Goal: Navigation & Orientation: Find specific page/section

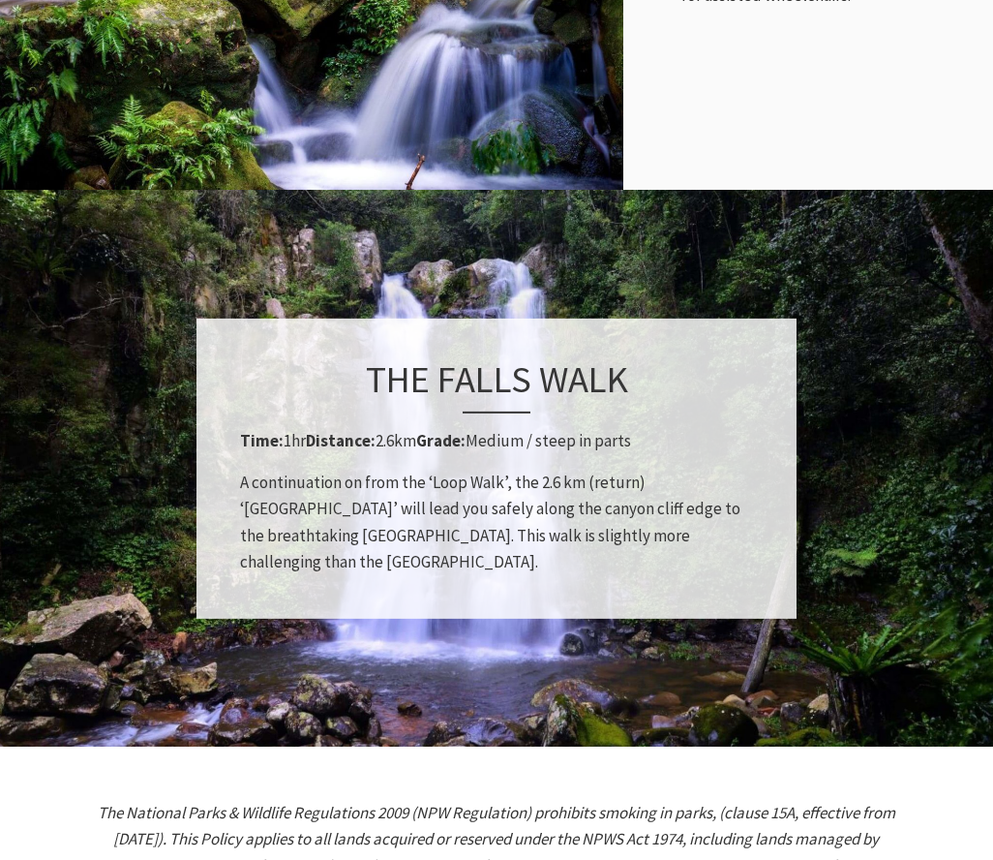
scroll to position [805, 1018]
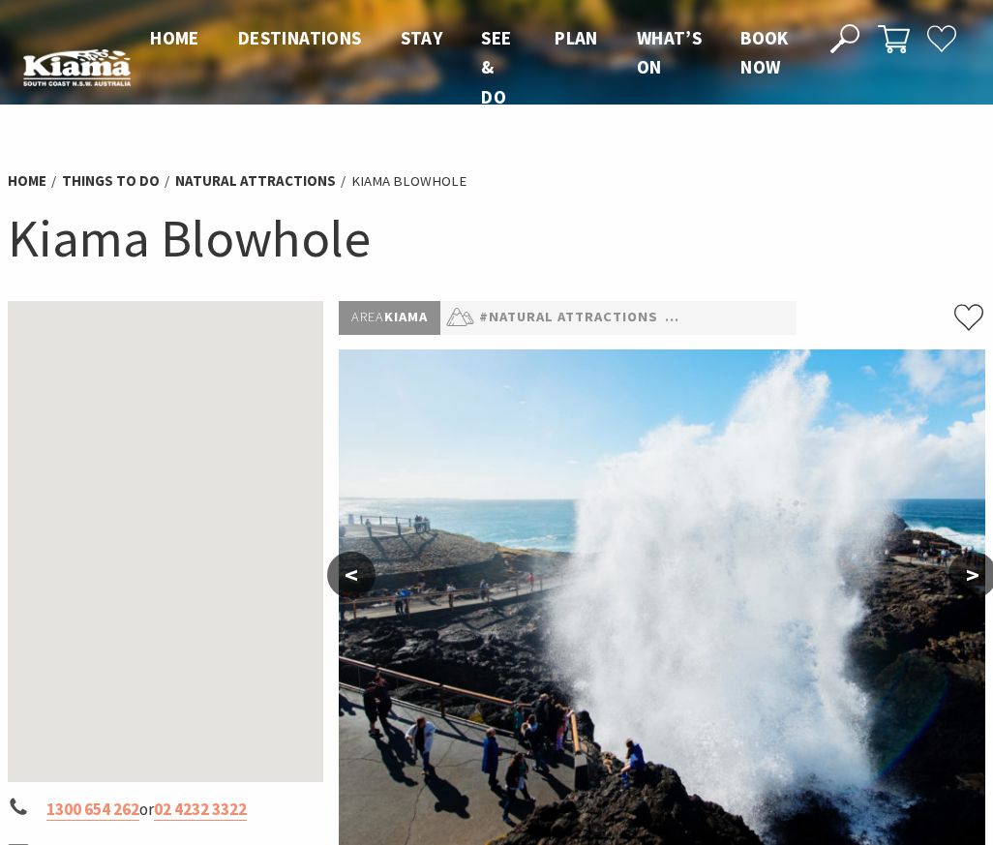
scroll to position [290, 0]
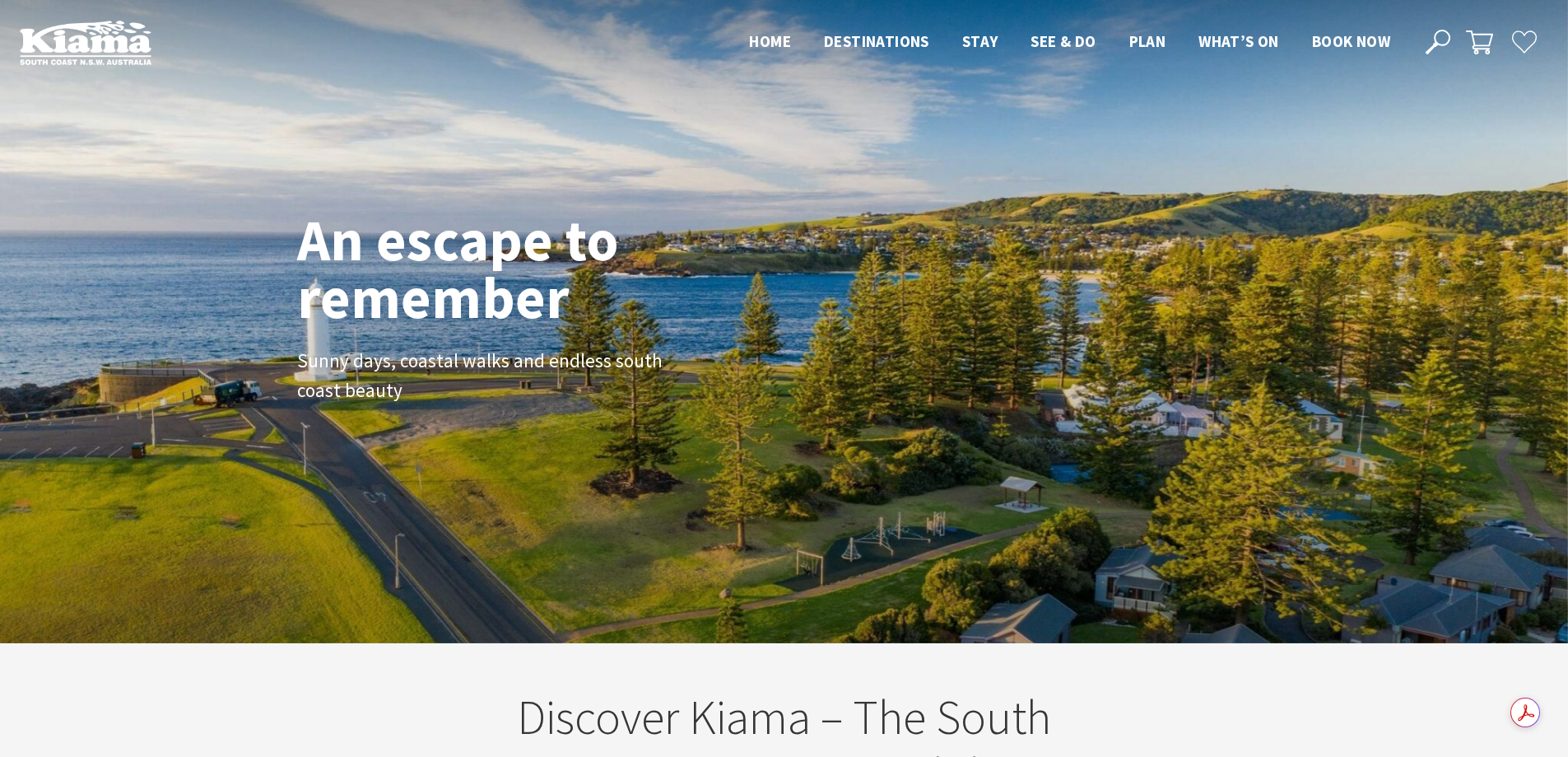
scroll to position [287, 1581]
